Goal: Task Accomplishment & Management: Check status

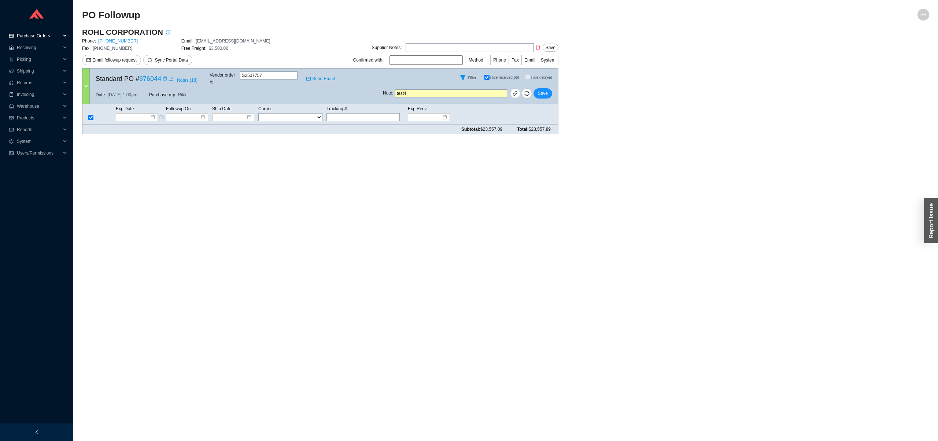
click at [53, 37] on span "Purchase Orders" at bounding box center [39, 36] width 44 height 12
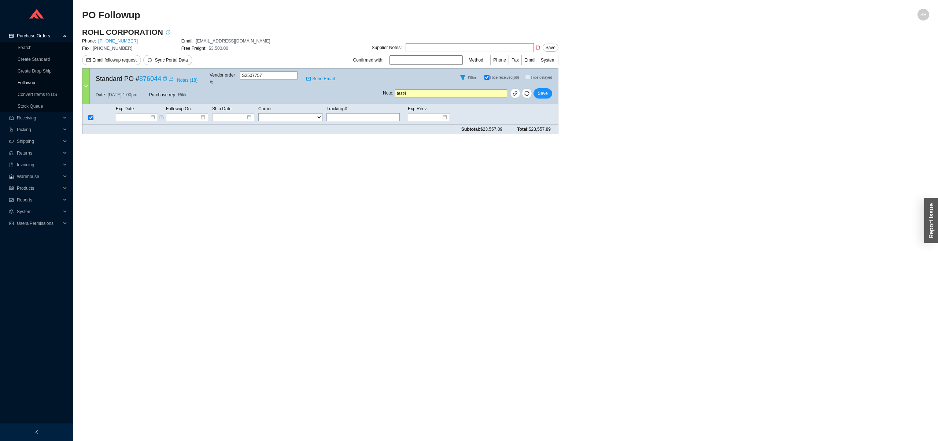
click at [35, 84] on link "Followup" at bounding box center [27, 82] width 18 height 5
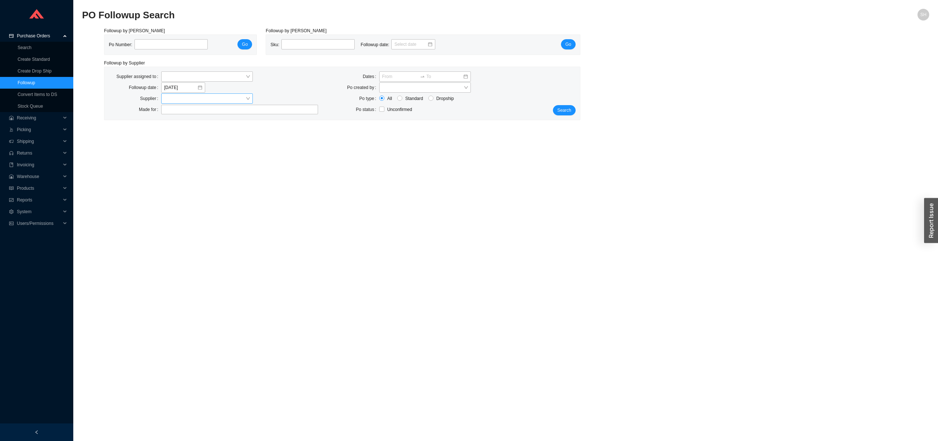
click at [181, 97] on input "search" at bounding box center [204, 99] width 81 height 10
type input "rohl"
click at [196, 123] on div "ROHL CORPORATION" at bounding box center [208, 122] width 88 height 7
click at [569, 112] on span "Search" at bounding box center [564, 110] width 14 height 7
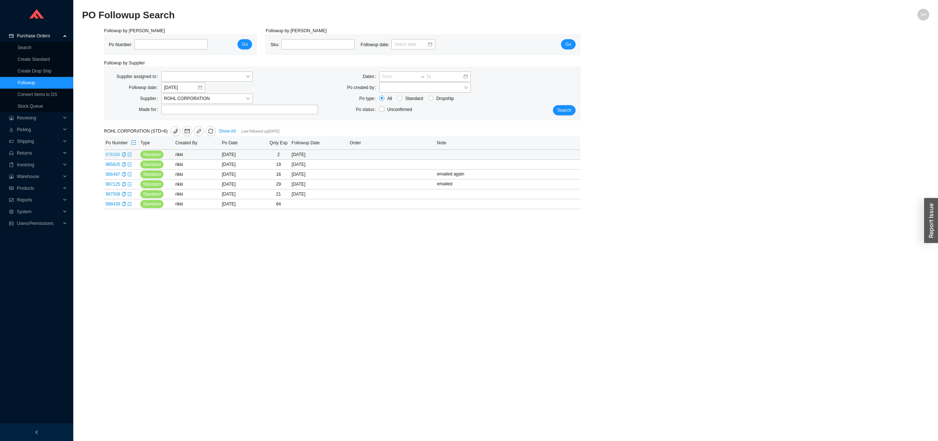
click at [119, 157] on link "978396" at bounding box center [113, 154] width 15 height 5
type input "978396"
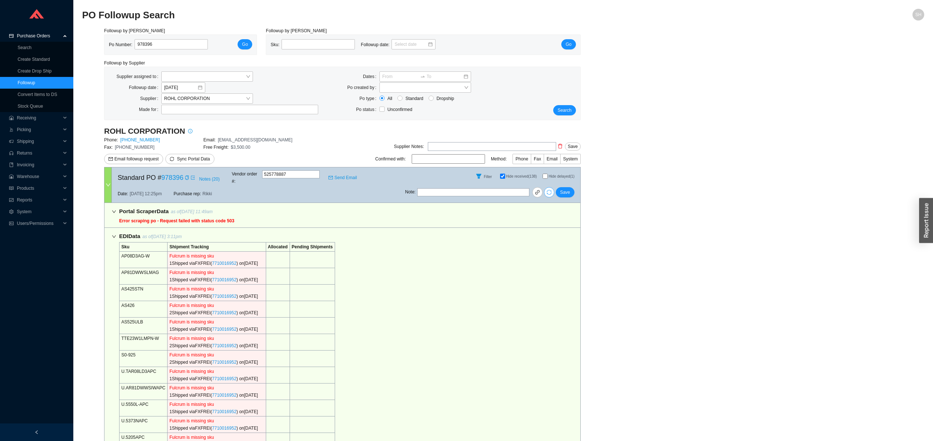
click at [549, 190] on icon "sync" at bounding box center [548, 192] width 5 height 5
